Goal: Task Accomplishment & Management: Manage account settings

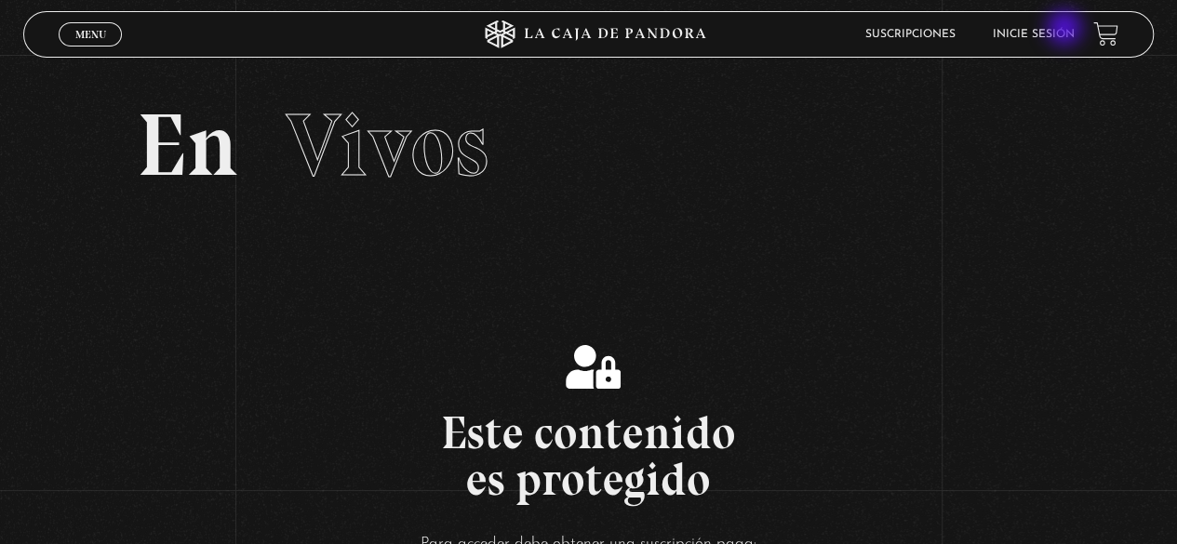
click at [1061, 33] on link "Inicie sesión" at bounding box center [1034, 34] width 82 height 11
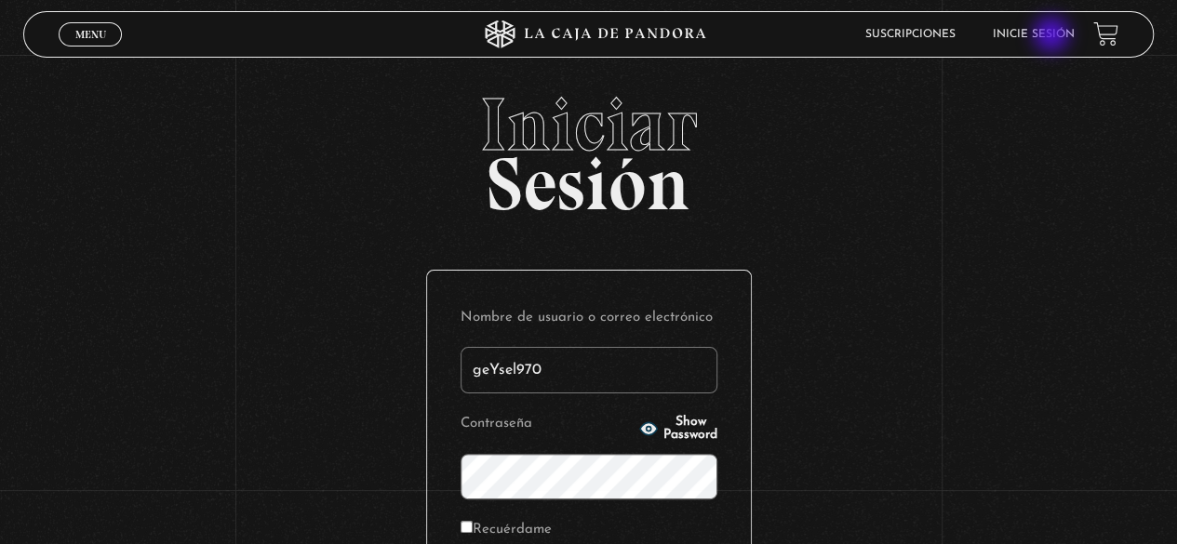
type input "geYsel9707"
drag, startPoint x: 543, startPoint y: 358, endPoint x: 415, endPoint y: 358, distance: 128.4
click at [417, 358] on div "Iniciar Sesión Nombre de usuario o correo electrónico geYsel9707 Contraseña Sho…" at bounding box center [588, 443] width 1177 height 712
click at [562, 371] on input "Nombre de usuario o correo electrónico" at bounding box center [589, 370] width 257 height 47
type input "geysel1897@gmail.com"
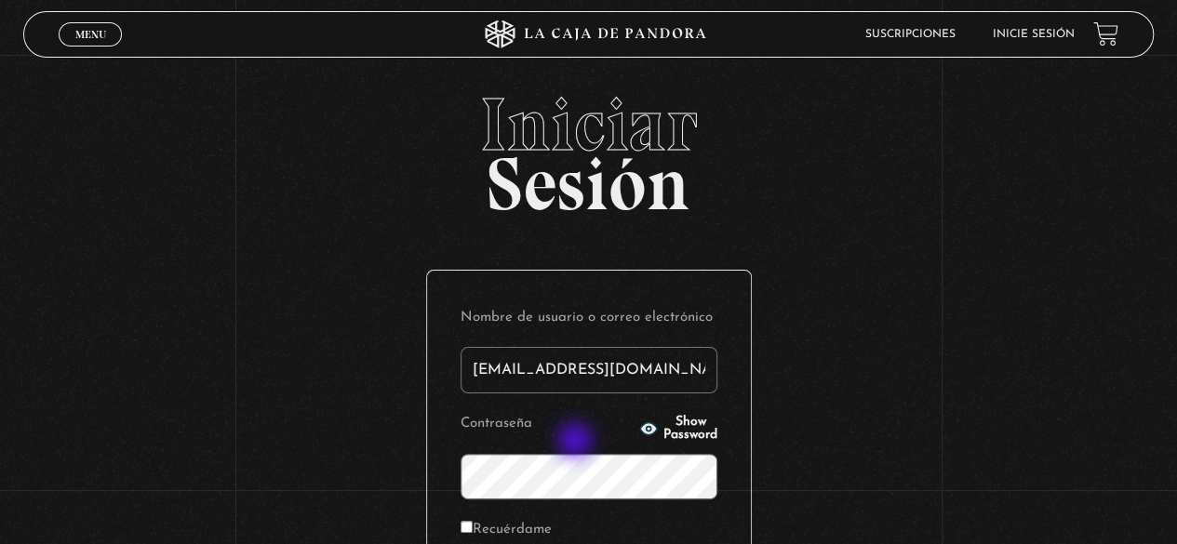
scroll to position [93, 0]
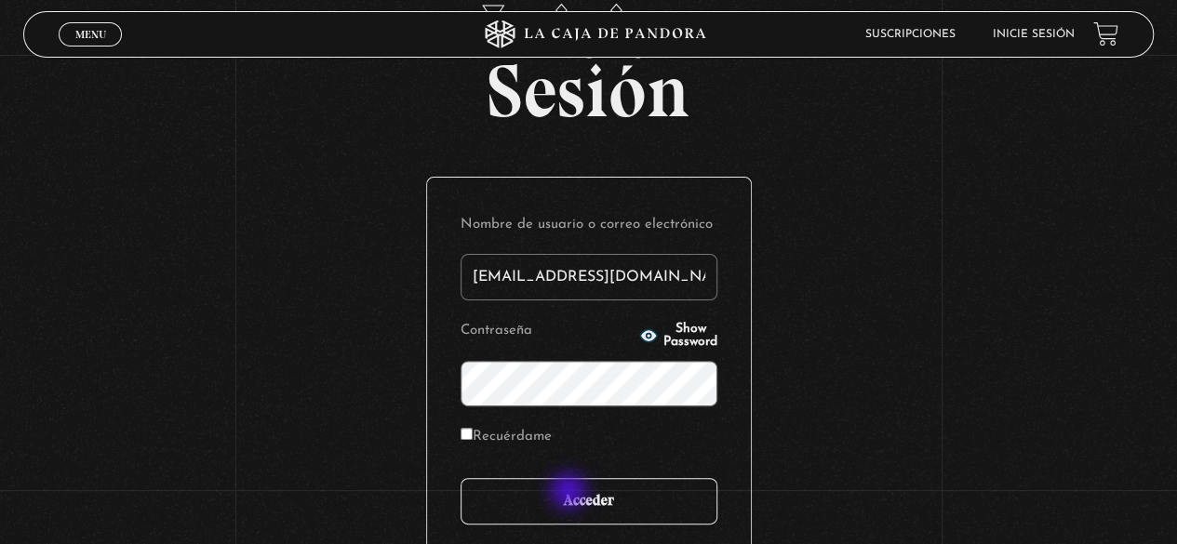
click at [570, 493] on input "Acceder" at bounding box center [589, 501] width 257 height 47
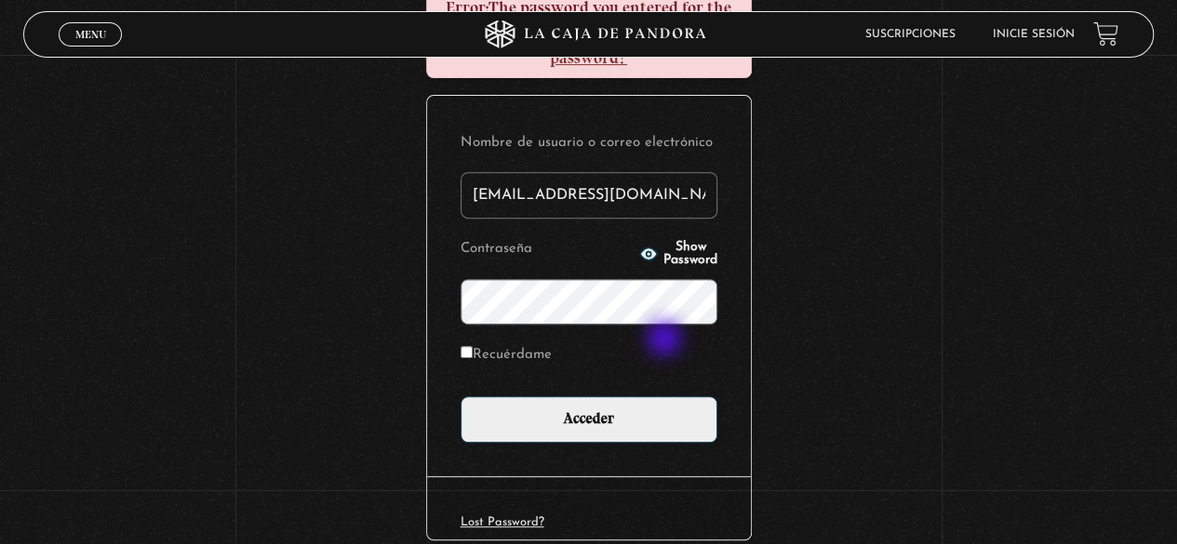
scroll to position [279, 0]
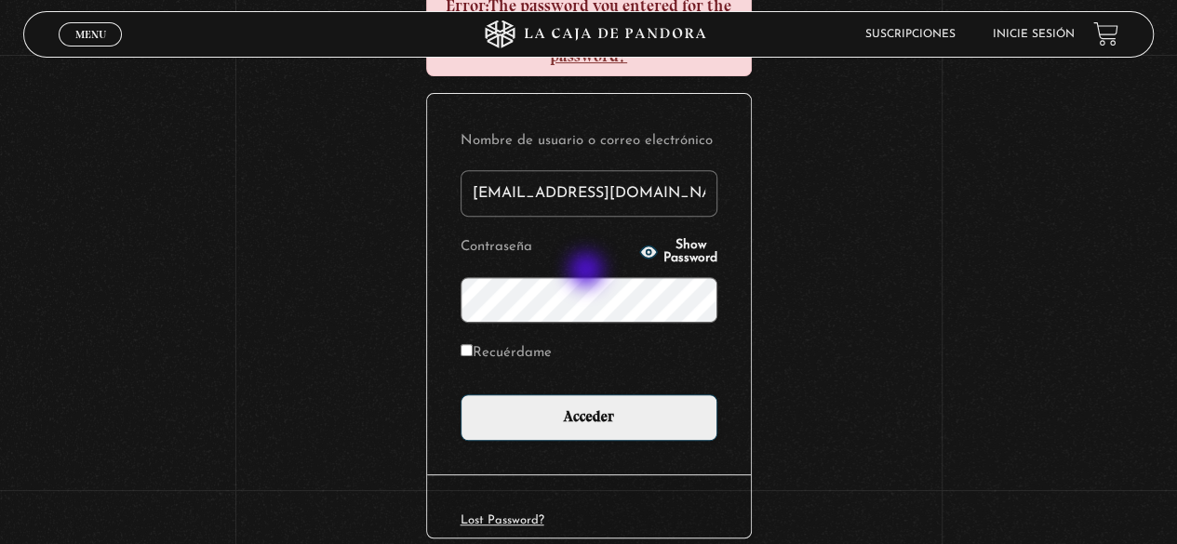
click at [461, 395] on input "Acceder" at bounding box center [589, 418] width 257 height 47
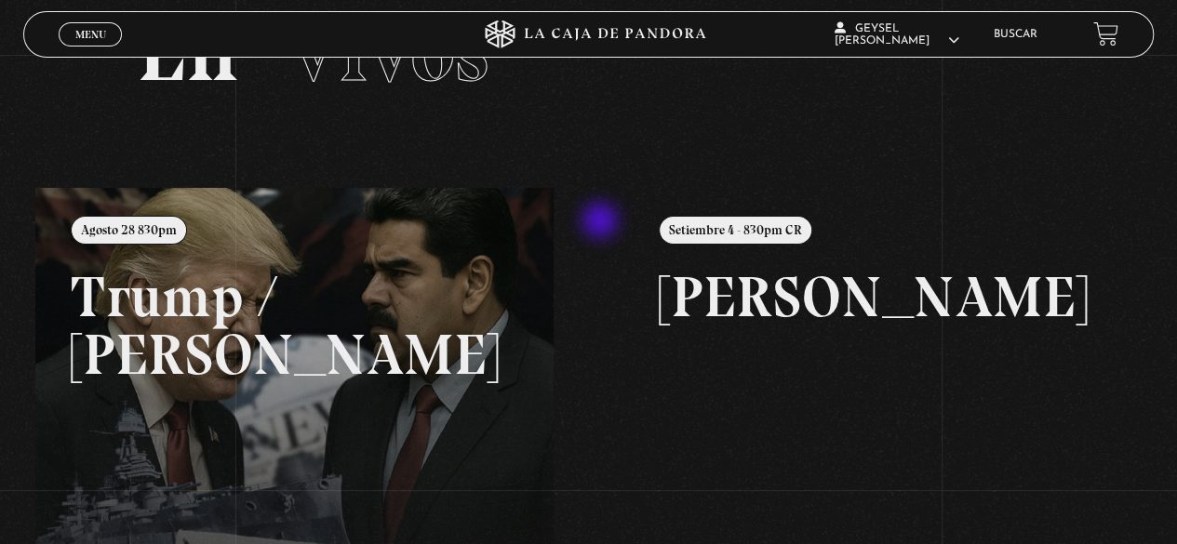
scroll to position [186, 0]
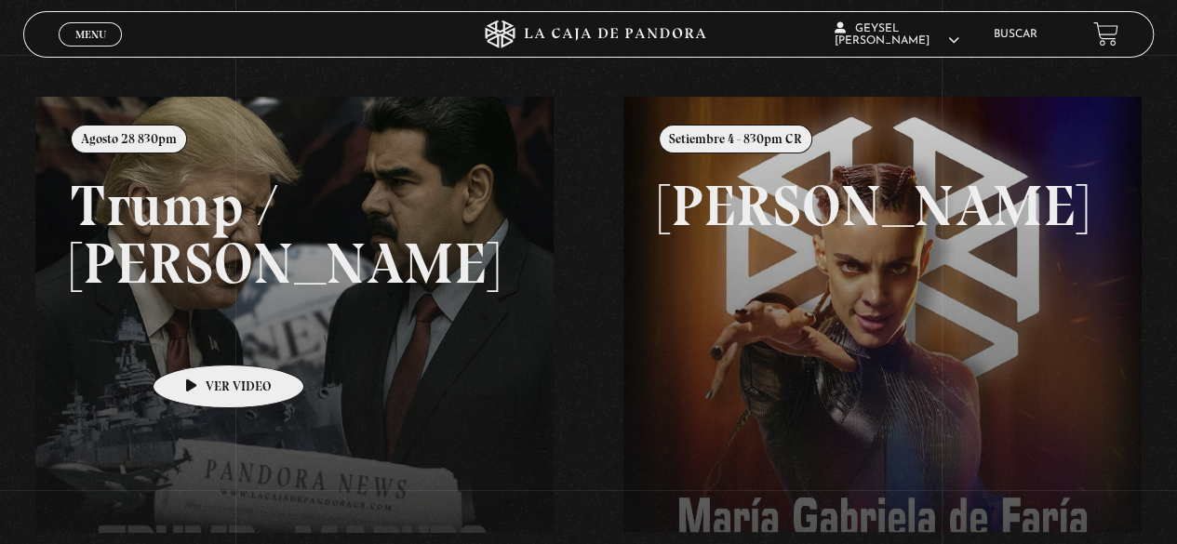
click at [199, 337] on link at bounding box center [623, 369] width 1177 height 544
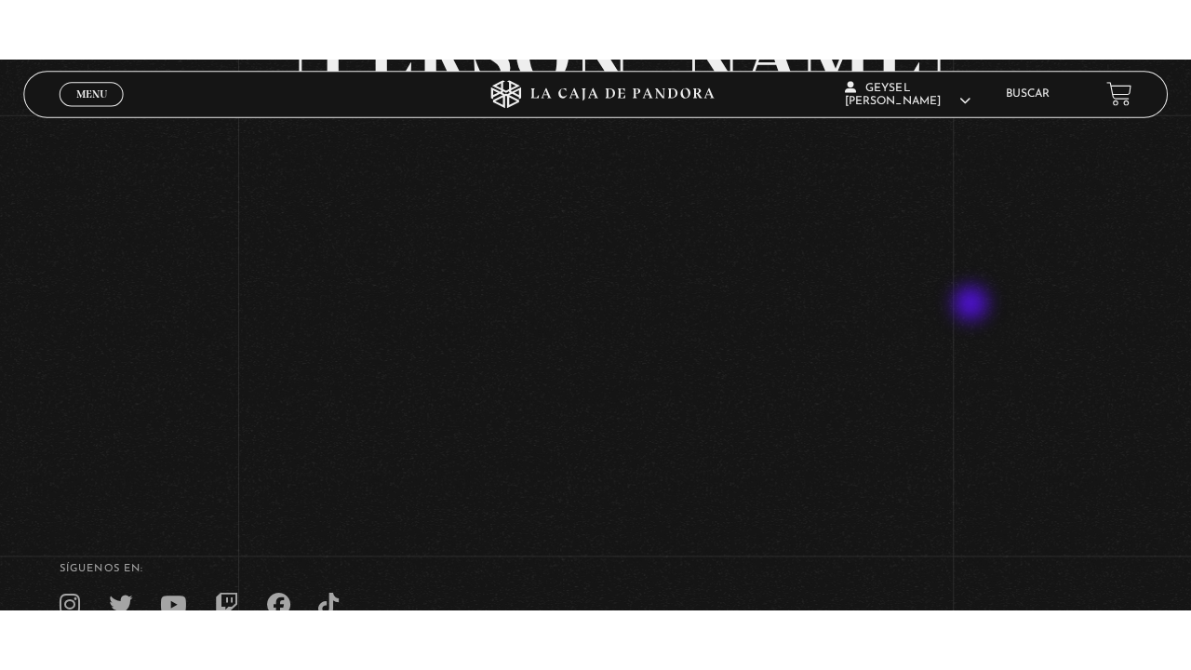
scroll to position [186, 0]
